Goal: Information Seeking & Learning: Learn about a topic

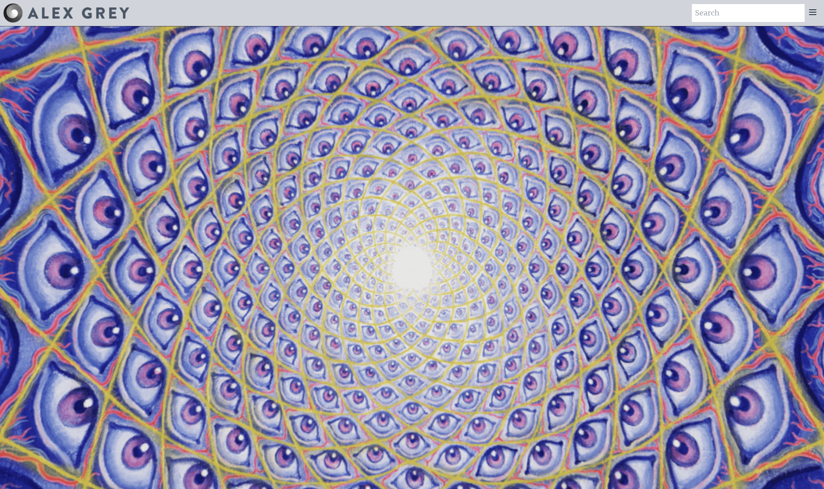
click at [544, 185] on video "Your browser does not support the video tag." at bounding box center [412, 270] width 870 height 489
click at [807, 20] on div at bounding box center [812, 13] width 16 height 18
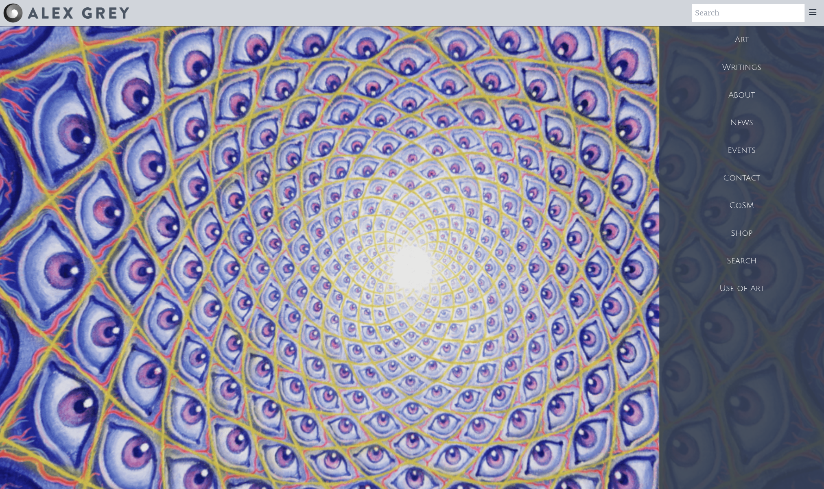
click at [762, 44] on div "Art" at bounding box center [741, 40] width 165 height 28
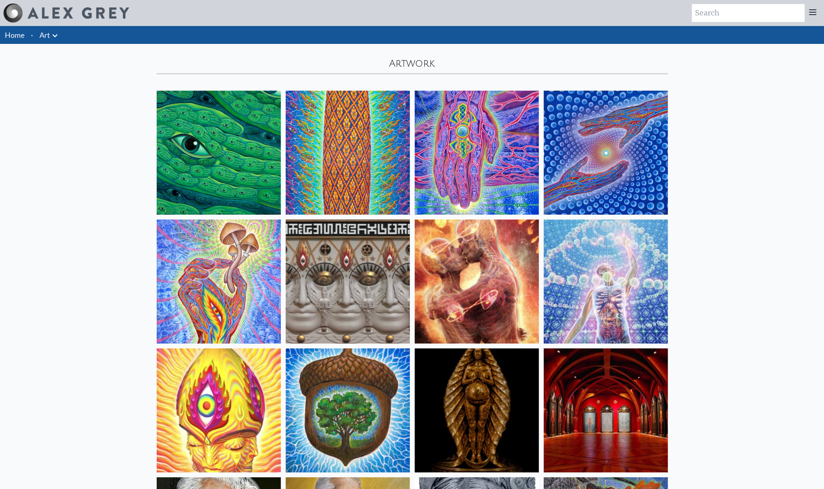
click at [815, 12] on icon at bounding box center [812, 12] width 10 height 10
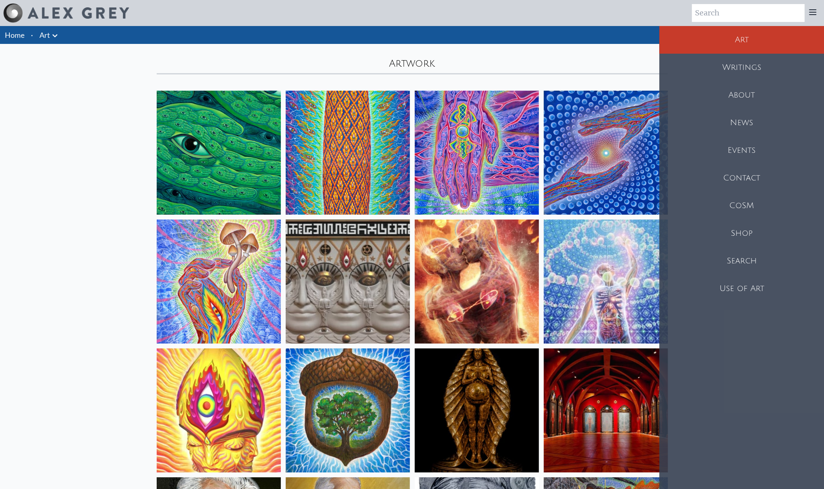
click at [761, 70] on div "Writings" at bounding box center [741, 68] width 165 height 28
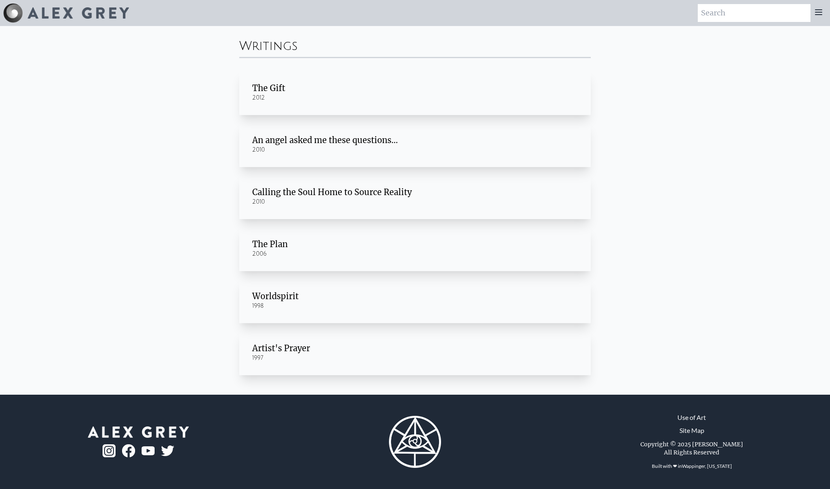
click at [338, 146] on div "2010" at bounding box center [414, 150] width 325 height 8
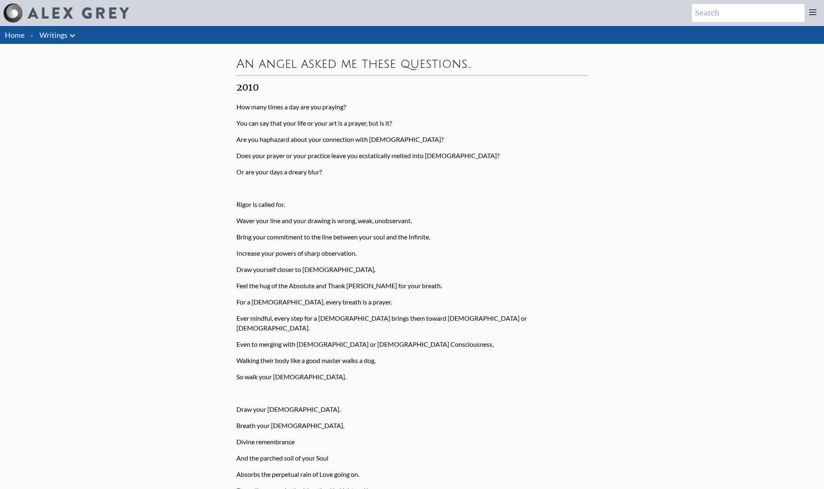
click at [137, 158] on div "Home · Writings The Gift, 2012 An angel asked me these questions…, 2010 Calling…" at bounding box center [412, 465] width 824 height 878
click at [392, 173] on p "Or are your days a dreary blur?" at bounding box center [411, 172] width 351 height 16
click at [811, 18] on div at bounding box center [812, 13] width 16 height 18
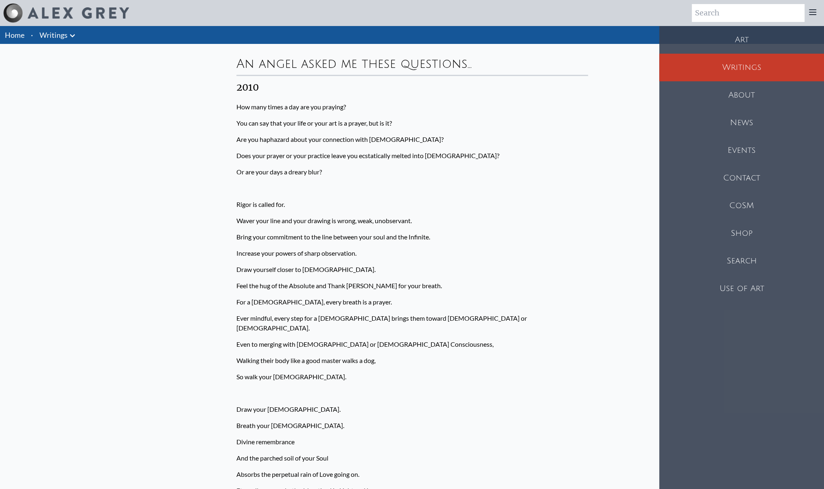
click at [731, 95] on div "About" at bounding box center [741, 95] width 165 height 28
